Goal: Information Seeking & Learning: Find specific page/section

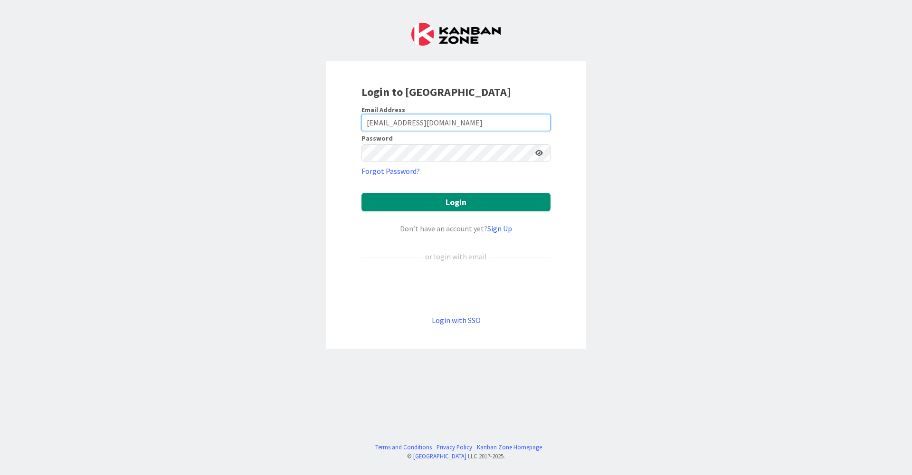
type input "[EMAIL_ADDRESS][DOMAIN_NAME]"
click at [447, 204] on button "Login" at bounding box center [455, 202] width 189 height 19
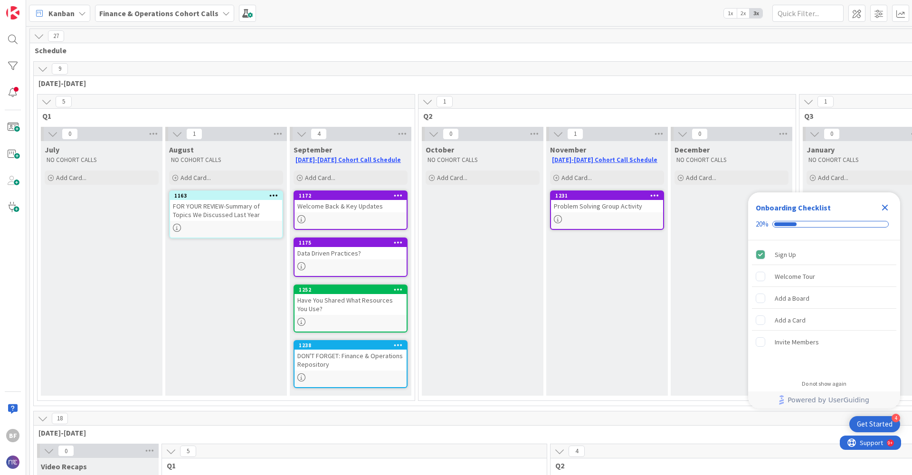
click at [886, 206] on icon "Close Checklist" at bounding box center [885, 208] width 6 height 6
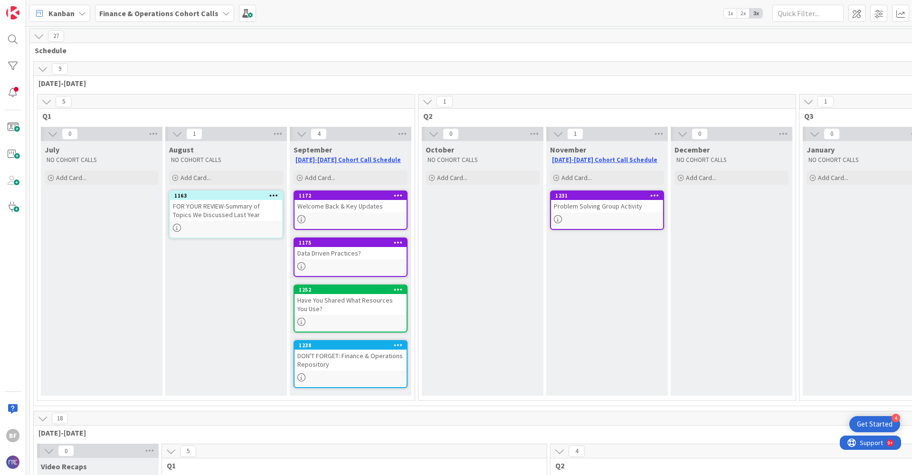
click at [332, 205] on div "Welcome Back & Key Updates" at bounding box center [351, 206] width 112 height 12
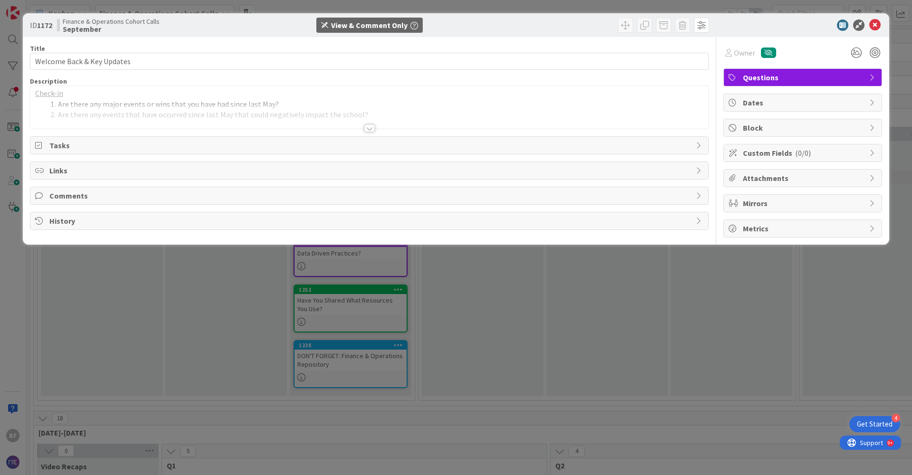
click at [372, 127] on div at bounding box center [369, 128] width 10 height 8
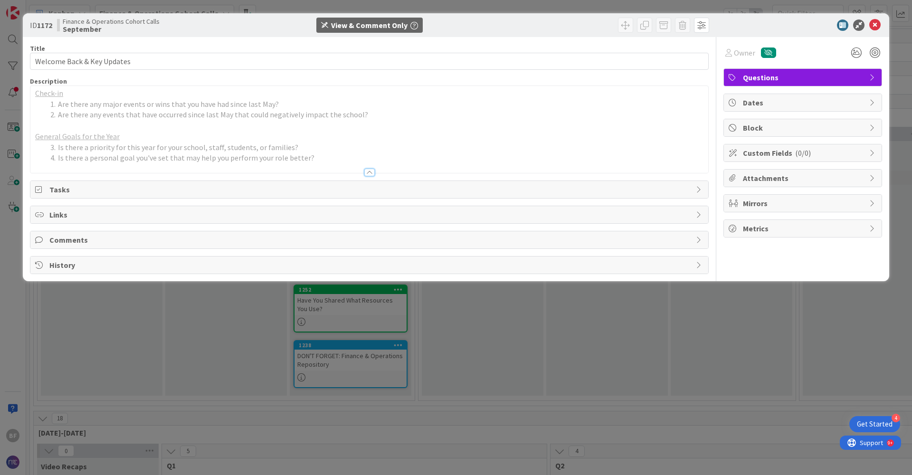
click at [39, 187] on icon at bounding box center [40, 190] width 10 height 8
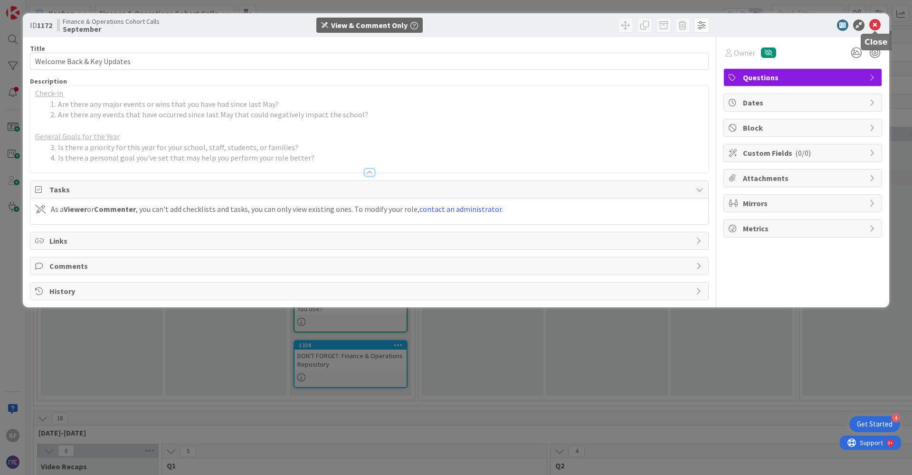
click at [873, 24] on icon at bounding box center [874, 24] width 11 height 11
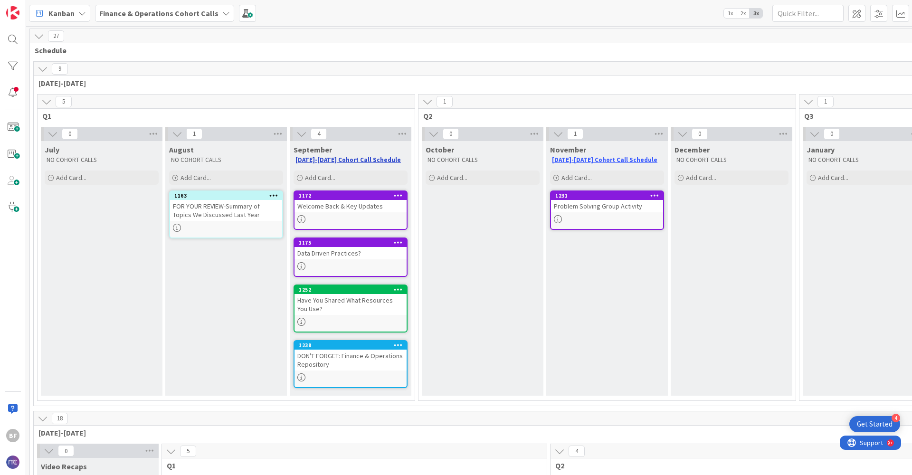
click at [349, 161] on link "[DATE]-[DATE] Cohort Call Schedule" at bounding box center [347, 160] width 105 height 8
click at [222, 14] on icon at bounding box center [226, 14] width 8 height 8
click at [155, 94] on h4 "Finance & Operations Cohort Calls" at bounding box center [163, 94] width 114 height 10
